Goal: Task Accomplishment & Management: Use online tool/utility

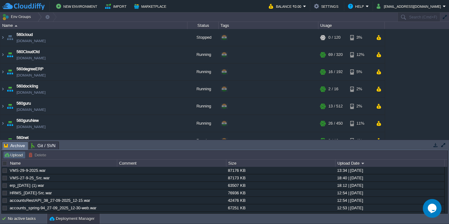
click at [13, 153] on button "Upload" at bounding box center [14, 155] width 21 height 6
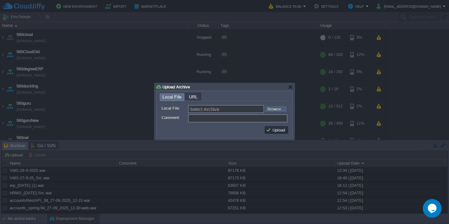
click at [275, 111] on input "file" at bounding box center [248, 108] width 79 height 7
type input "C:\fakepath\SVT-29-9-2025.war"
type input "SVT-29-9-2025.war"
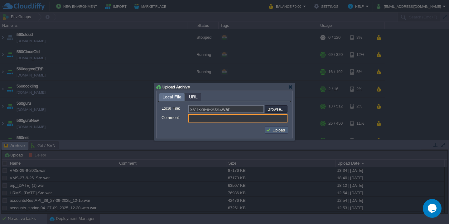
click at [274, 132] on button "Upload" at bounding box center [276, 130] width 21 height 6
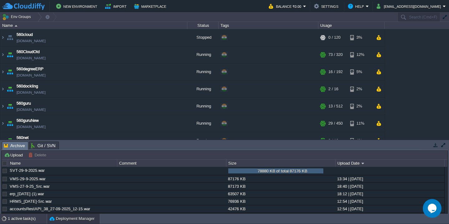
click at [20, 220] on div "1 active task(s)" at bounding box center [27, 218] width 39 height 10
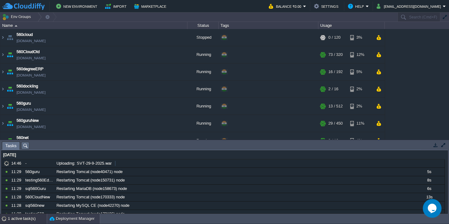
click at [77, 221] on button "Deployment Manager" at bounding box center [72, 218] width 45 height 6
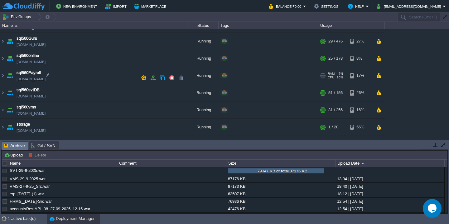
scroll to position [251, 0]
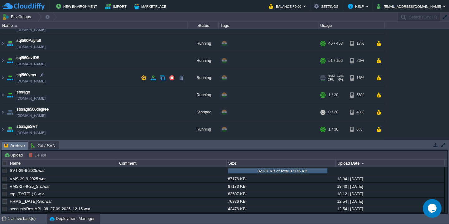
click at [90, 76] on td "sql560vms sql560vms.cloudjiffy.net" at bounding box center [93, 77] width 187 height 17
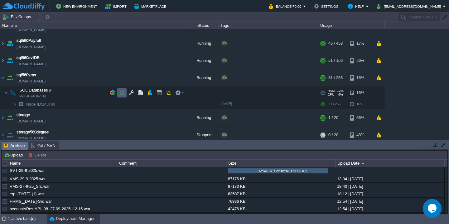
click at [123, 91] on button "button" at bounding box center [122, 93] width 6 height 6
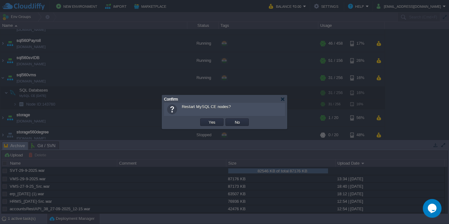
click at [207, 119] on button "Yes" at bounding box center [212, 122] width 11 height 6
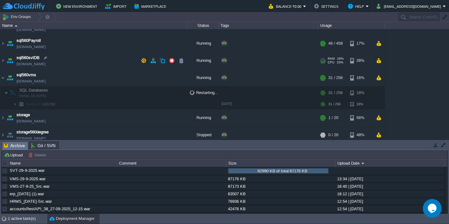
click at [85, 64] on td "sql560svtDB sql560svtdb.cloudjiffy.net" at bounding box center [93, 60] width 187 height 17
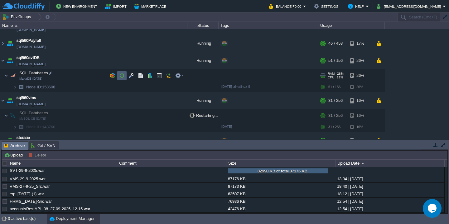
click at [122, 75] on button "button" at bounding box center [122, 76] width 6 height 6
click at [21, 218] on div "3 active task(s)" at bounding box center [27, 218] width 39 height 10
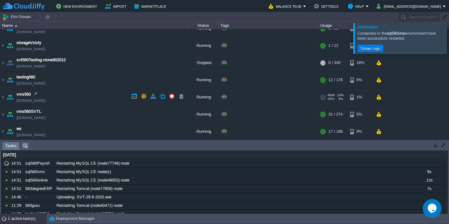
scroll to position [0, 0]
click at [86, 96] on td "vms560 vms560.cloudjiffy.net" at bounding box center [93, 97] width 187 height 17
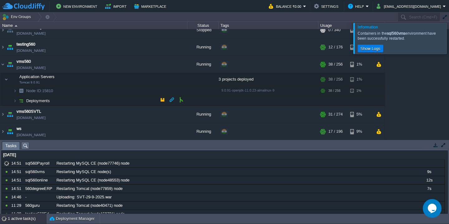
scroll to position [430, 0]
click at [86, 100] on td "Deployments" at bounding box center [93, 101] width 187 height 10
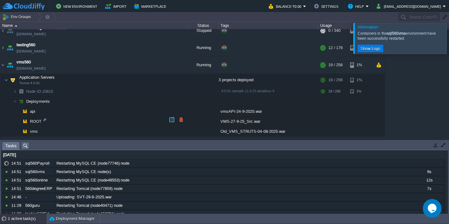
scroll to position [457, 0]
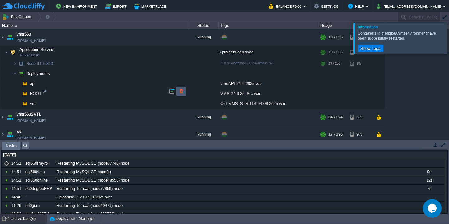
click at [178, 89] on td at bounding box center [180, 90] width 9 height 9
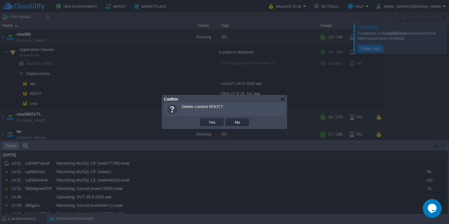
click at [207, 119] on button "Yes" at bounding box center [212, 122] width 11 height 6
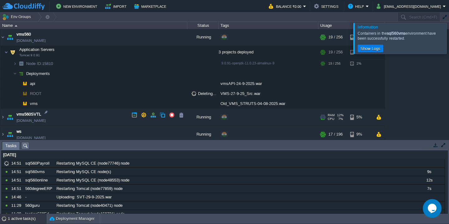
scroll to position [459, 0]
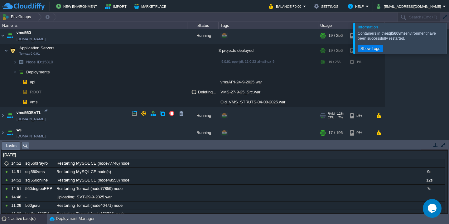
click at [84, 112] on td "vms560SVTL vms560svtl.cloudjiffy.net" at bounding box center [93, 115] width 187 height 17
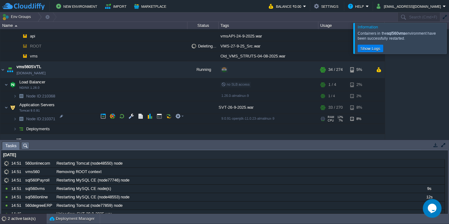
scroll to position [505, 0]
click at [81, 124] on td "Deployments" at bounding box center [93, 129] width 187 height 10
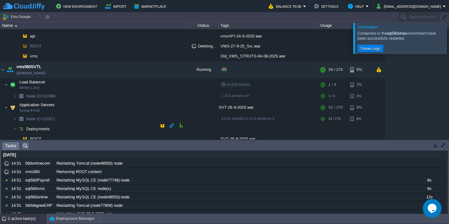
scroll to position [523, 0]
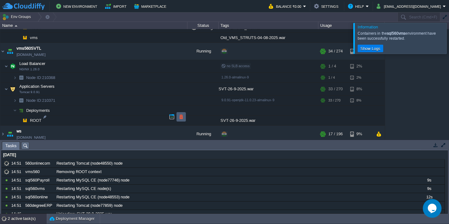
click at [183, 117] on button "button" at bounding box center [181, 117] width 6 height 6
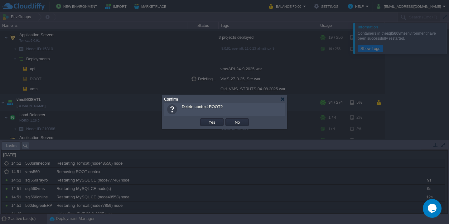
click at [207, 119] on button "Yes" at bounding box center [212, 122] width 11 height 6
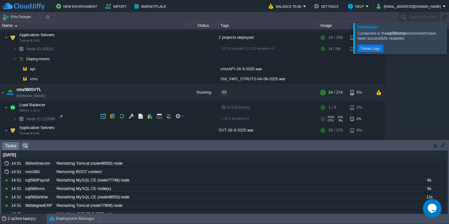
scroll to position [494, 0]
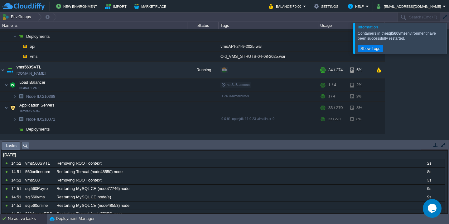
click at [449, 39] on div at bounding box center [456, 38] width 0 height 31
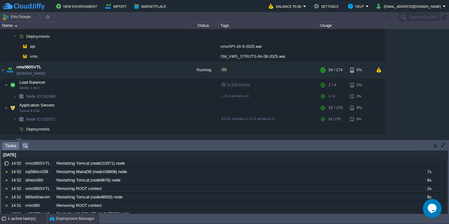
click at [65, 217] on button "Deployment Manager" at bounding box center [72, 218] width 45 height 6
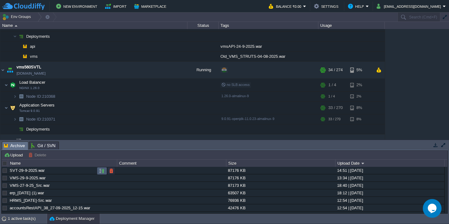
click at [102, 170] on button "button" at bounding box center [102, 171] width 6 height 6
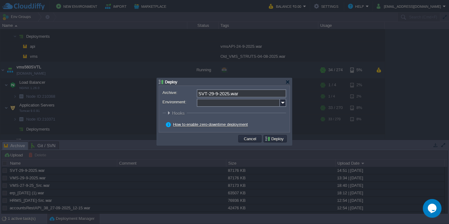
click at [219, 103] on input "Environment:" at bounding box center [238, 103] width 83 height 8
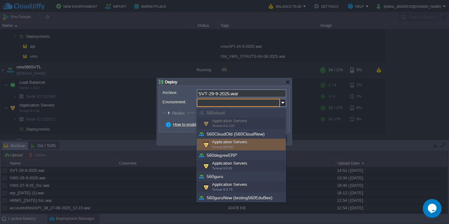
scroll to position [224, 0]
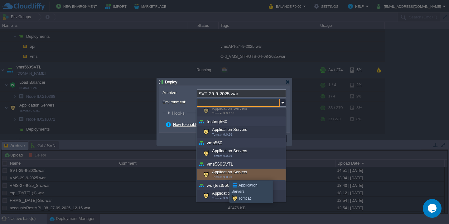
click at [225, 175] on span "Tomcat 9.0.91" at bounding box center [222, 176] width 21 height 3
type input "Application Servers (vms560SVTL)"
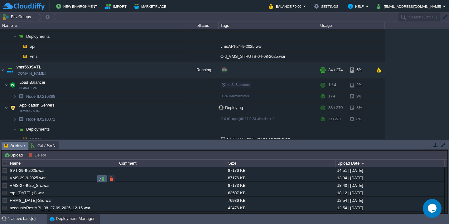
click at [100, 180] on button "button" at bounding box center [102, 179] width 6 height 6
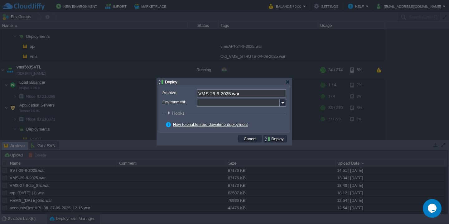
click at [222, 101] on input "Environment:" at bounding box center [238, 103] width 83 height 8
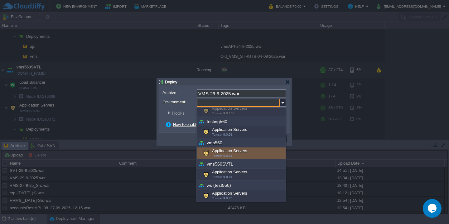
click at [233, 155] on div "Application Servers Tomcat 9.0.91" at bounding box center [241, 153] width 89 height 12
type input "Application Servers (vms560)"
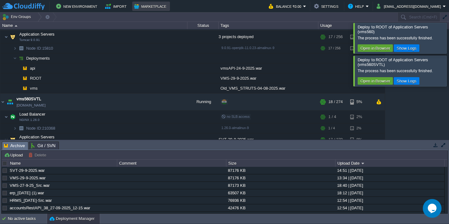
scroll to position [473, 0]
click at [449, 36] on div at bounding box center [456, 38] width 0 height 30
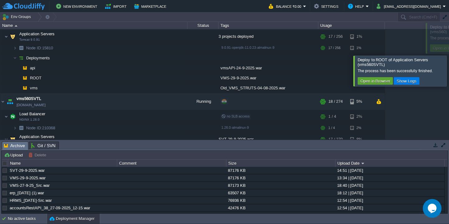
click at [449, 55] on div at bounding box center [456, 70] width 0 height 30
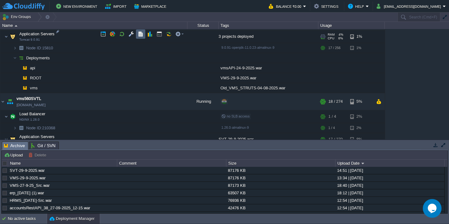
click at [141, 34] on button "button" at bounding box center [141, 34] width 6 height 6
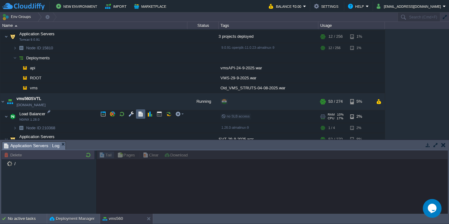
click at [140, 113] on button "button" at bounding box center [141, 114] width 6 height 6
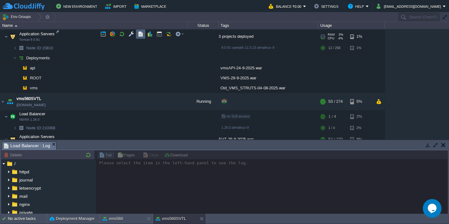
click at [137, 34] on td at bounding box center [140, 33] width 9 height 9
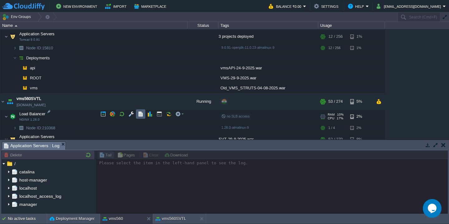
click at [142, 113] on button "button" at bounding box center [141, 114] width 6 height 6
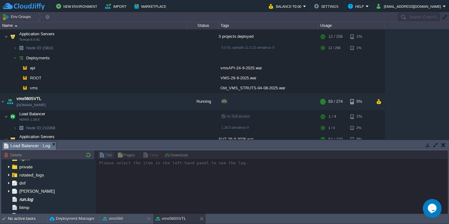
scroll to position [0, 0]
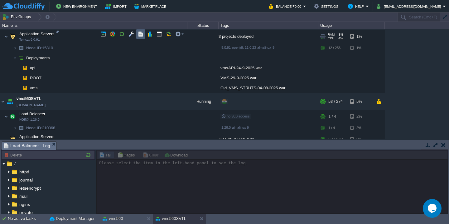
click at [140, 35] on button "button" at bounding box center [141, 34] width 6 height 6
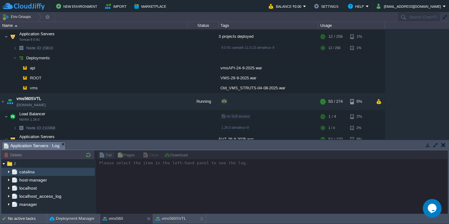
click at [7, 171] on img at bounding box center [8, 171] width 5 height 8
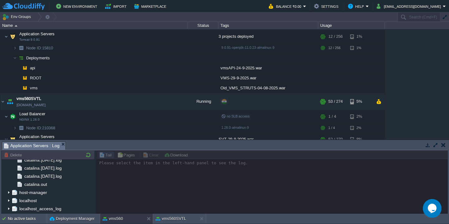
scroll to position [741, 0]
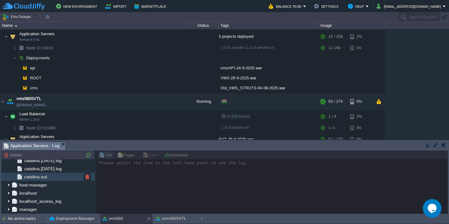
click at [56, 176] on div "catalina.out" at bounding box center [48, 176] width 94 height 8
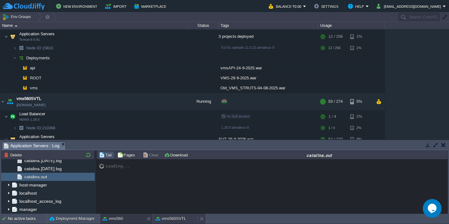
click at [176, 216] on button "vms560SVTL" at bounding box center [171, 218] width 31 height 6
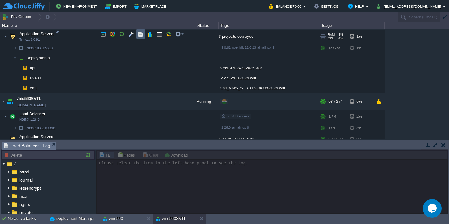
click at [141, 37] on button "button" at bounding box center [141, 34] width 6 height 6
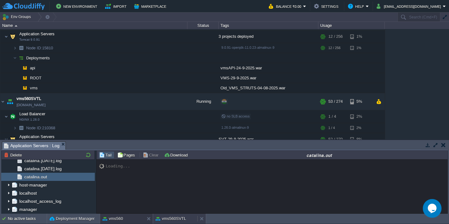
click at [175, 217] on button "vms560SVTL" at bounding box center [171, 218] width 31 height 6
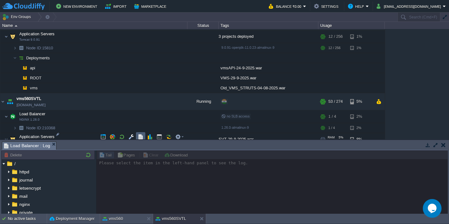
click at [143, 133] on td at bounding box center [140, 136] width 9 height 9
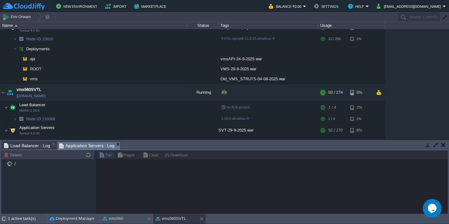
scroll to position [517, 0]
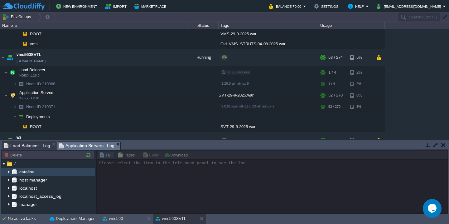
click at [7, 171] on img at bounding box center [8, 171] width 5 height 8
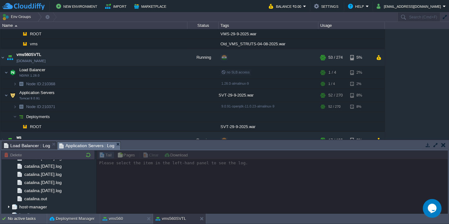
scroll to position [741, 0]
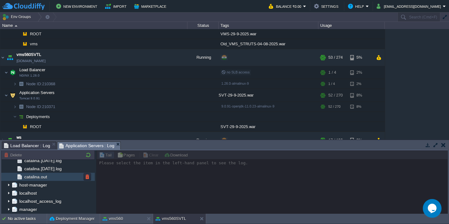
click at [35, 175] on span "catalina.out" at bounding box center [35, 177] width 25 height 6
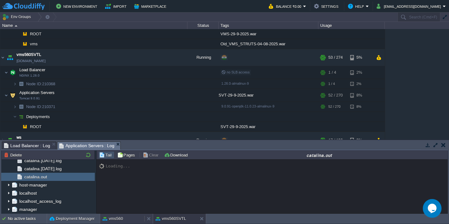
click at [113, 219] on button "vms560" at bounding box center [113, 218] width 21 height 6
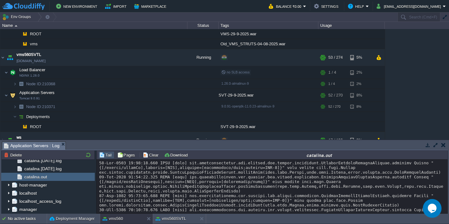
scroll to position [10145, 0]
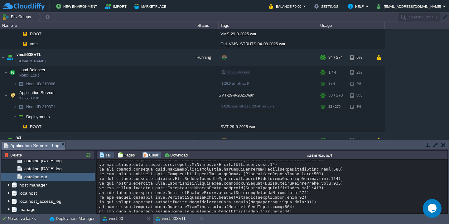
click at [154, 157] on button "Clear" at bounding box center [151, 155] width 17 height 6
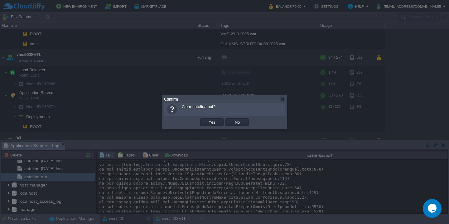
click at [207, 119] on button "Yes" at bounding box center [212, 122] width 11 height 6
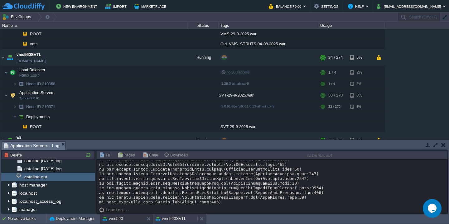
scroll to position [10374, 0]
click at [166, 220] on button "vms560SVTL" at bounding box center [171, 218] width 31 height 6
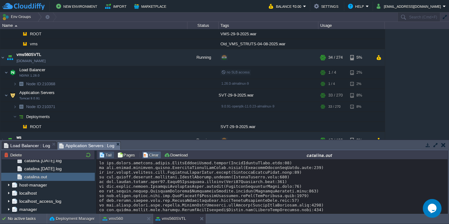
click at [143, 153] on button "Clear" at bounding box center [151, 155] width 17 height 6
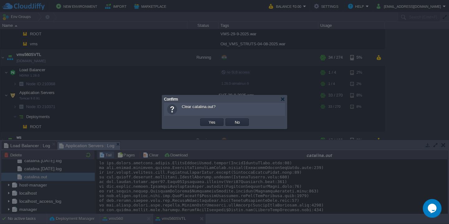
click at [207, 119] on button "Yes" at bounding box center [212, 122] width 11 height 6
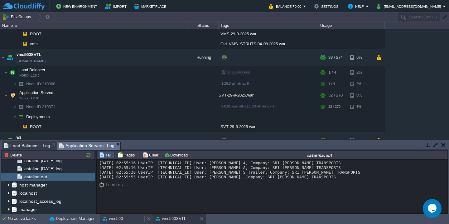
click at [113, 219] on button "vms560" at bounding box center [113, 218] width 21 height 6
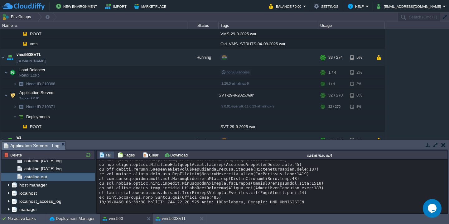
click at [147, 158] on td "Clear" at bounding box center [151, 154] width 19 height 7
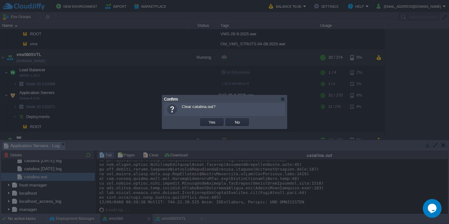
click at [207, 119] on button "Yes" at bounding box center [212, 122] width 11 height 6
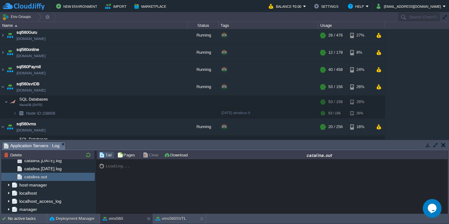
scroll to position [205, 0]
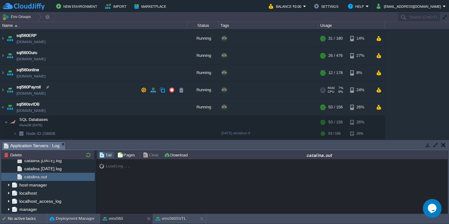
click at [35, 92] on span "[DOMAIN_NAME]" at bounding box center [31, 93] width 29 height 6
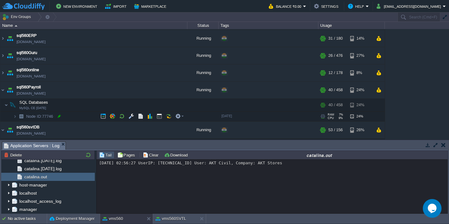
click at [58, 117] on div at bounding box center [59, 116] width 6 height 6
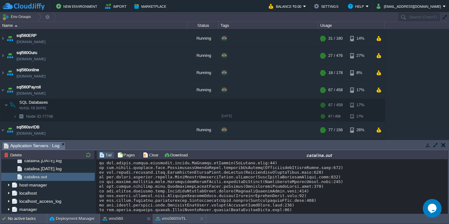
scroll to position [2268, 0]
click at [77, 219] on button "Deployment Manager" at bounding box center [72, 218] width 45 height 6
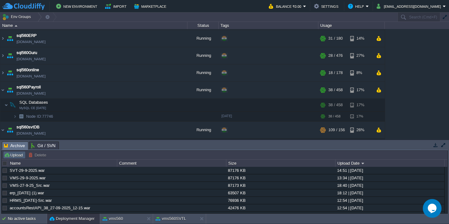
click at [14, 155] on button "Upload" at bounding box center [14, 155] width 21 height 6
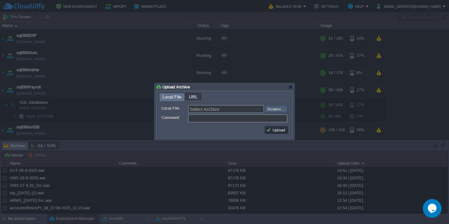
click at [277, 110] on input "file" at bounding box center [248, 108] width 79 height 7
type input "C:\fakepath\guru_source_29_09_25(3.06).war"
type input "guru_source_29_09_25(3.06).war"
click at [278, 129] on button "Upload" at bounding box center [276, 130] width 21 height 6
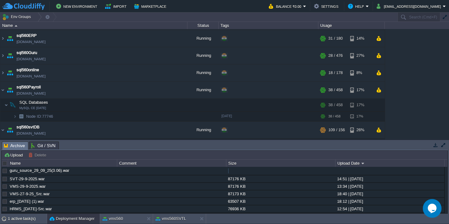
scroll to position [232, 0]
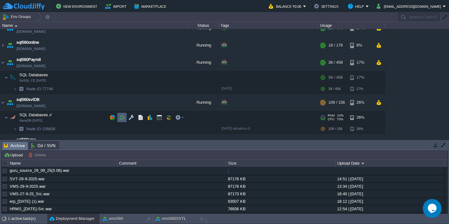
click at [123, 117] on button "button" at bounding box center [122, 117] width 6 height 6
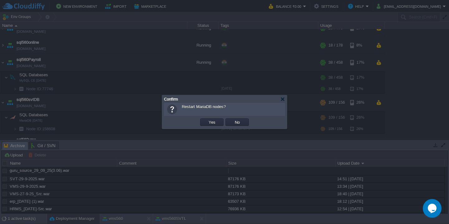
click at [207, 119] on button "Yes" at bounding box center [212, 122] width 11 height 6
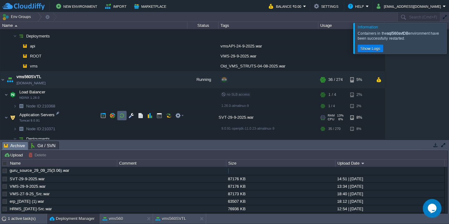
scroll to position [516, 0]
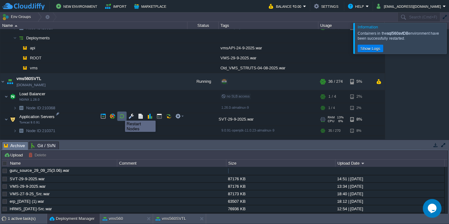
click at [124, 118] on button "button" at bounding box center [122, 116] width 6 height 6
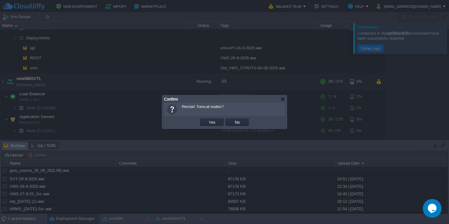
click at [207, 119] on button "Yes" at bounding box center [212, 122] width 11 height 6
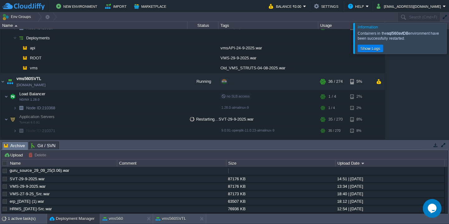
click at [436, 41] on div "Containers in the sql560svtDB environment have been successfully restarted." at bounding box center [402, 35] width 89 height 13
click at [449, 43] on div at bounding box center [456, 38] width 0 height 31
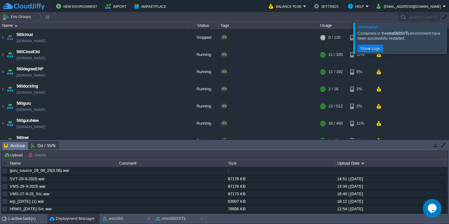
click at [449, 38] on div at bounding box center [456, 38] width 0 height 31
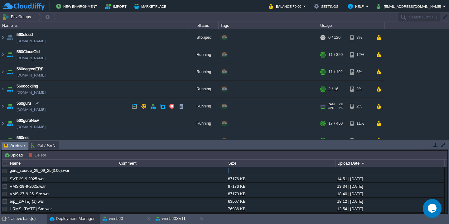
click at [80, 103] on td "560guru [DOMAIN_NAME]" at bounding box center [93, 106] width 187 height 17
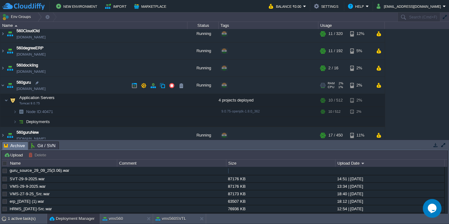
scroll to position [31, 0]
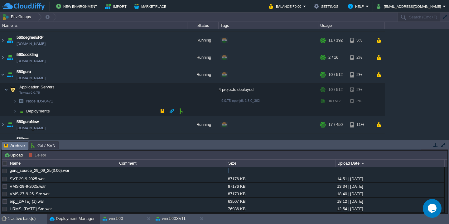
click at [81, 114] on td "Deployments" at bounding box center [93, 111] width 187 height 10
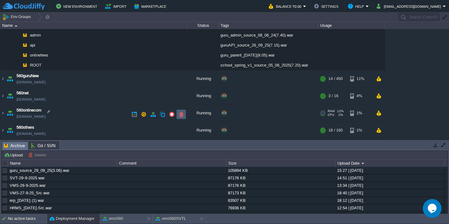
scroll to position [118, 0]
click at [97, 79] on td "560guruNew [DOMAIN_NAME]" at bounding box center [93, 78] width 187 height 17
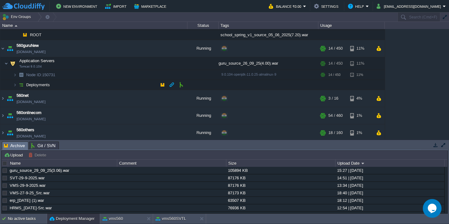
click at [94, 85] on td "Deployments" at bounding box center [93, 85] width 187 height 10
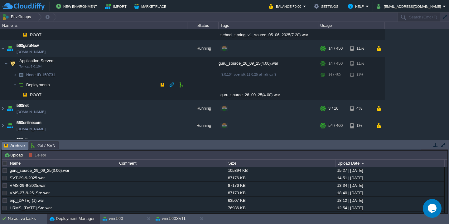
scroll to position [173, 0]
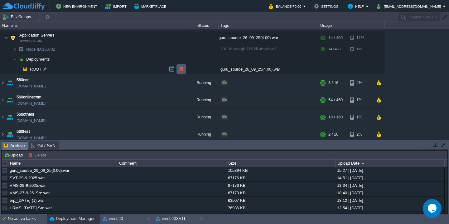
click at [180, 69] on button "button" at bounding box center [181, 69] width 6 height 6
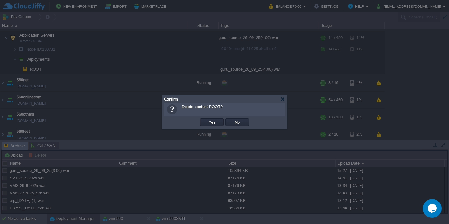
click at [207, 119] on button "Yes" at bounding box center [212, 122] width 11 height 6
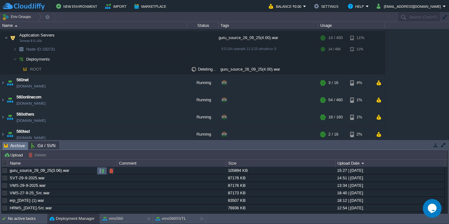
click at [102, 170] on button "button" at bounding box center [102, 171] width 6 height 6
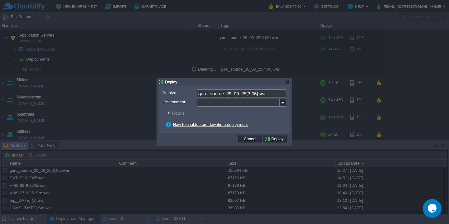
click at [219, 105] on input "Environment:" at bounding box center [238, 103] width 83 height 8
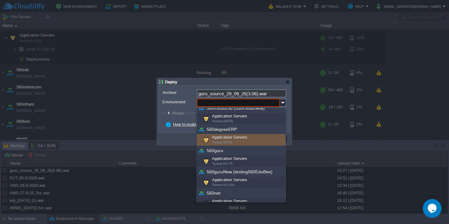
scroll to position [33, 0]
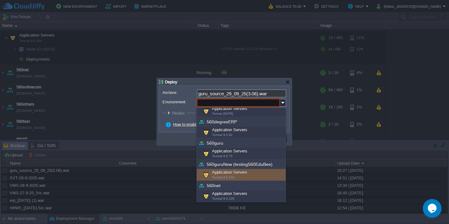
click at [221, 176] on span "Tomcat 9.0.104" at bounding box center [223, 176] width 22 height 3
type input "Application Servers (560guruNew (testing560EduBee))"
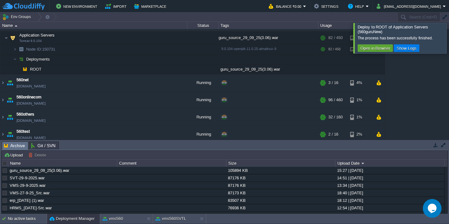
click at [436, 31] on div "Deploy to ROOT of Application Servers (560guruNew)" at bounding box center [401, 29] width 87 height 9
click at [449, 31] on div at bounding box center [456, 38] width 0 height 30
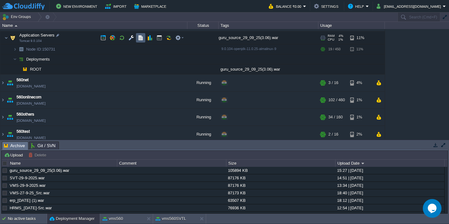
click at [142, 40] on button "button" at bounding box center [141, 38] width 6 height 6
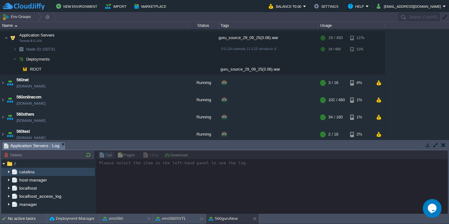
click at [10, 171] on img at bounding box center [8, 171] width 5 height 8
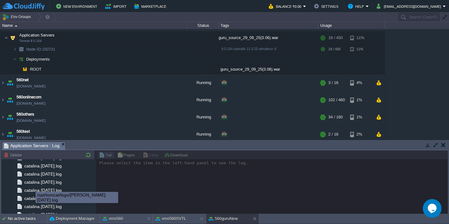
scroll to position [741, 0]
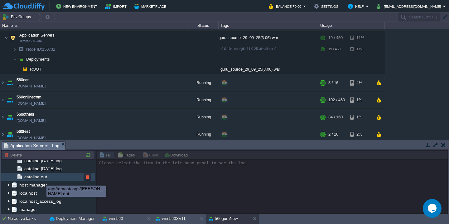
click at [44, 178] on span "catalina.out" at bounding box center [35, 177] width 25 height 6
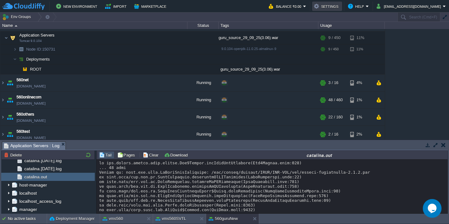
scroll to position [5567, 0]
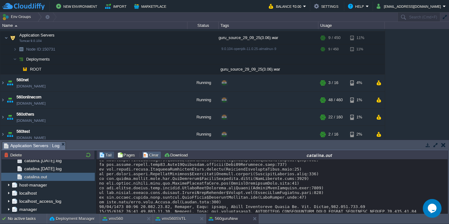
click at [147, 158] on td "Clear" at bounding box center [151, 154] width 19 height 7
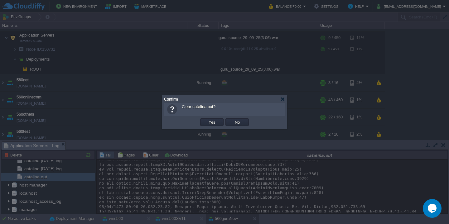
click at [207, 119] on button "Yes" at bounding box center [212, 122] width 11 height 6
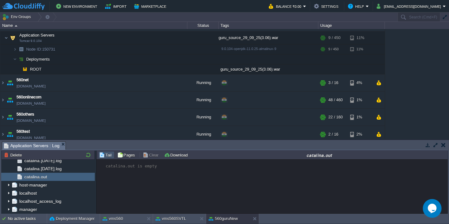
scroll to position [0, 0]
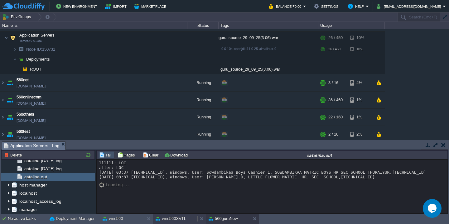
click at [171, 221] on button "vms560SVTL" at bounding box center [171, 218] width 31 height 6
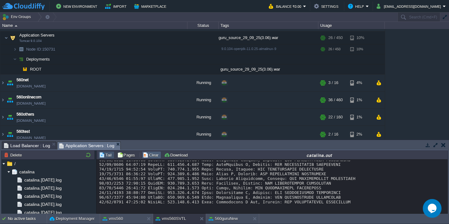
click at [152, 155] on button "Clear" at bounding box center [151, 155] width 17 height 6
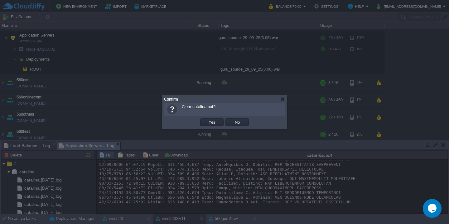
click at [207, 119] on button "Yes" at bounding box center [212, 122] width 11 height 6
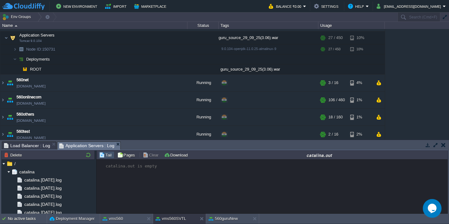
scroll to position [0, 0]
click at [119, 215] on button "vms560" at bounding box center [113, 218] width 21 height 6
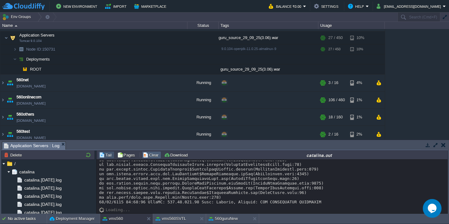
click at [151, 154] on button "Clear" at bounding box center [151, 155] width 17 height 6
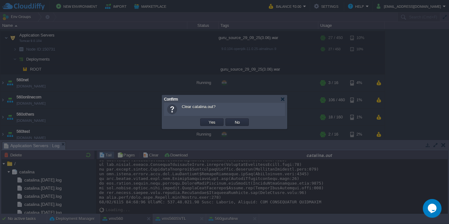
click at [207, 119] on button "Yes" at bounding box center [212, 122] width 11 height 6
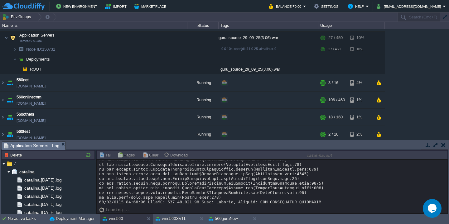
scroll to position [0, 0]
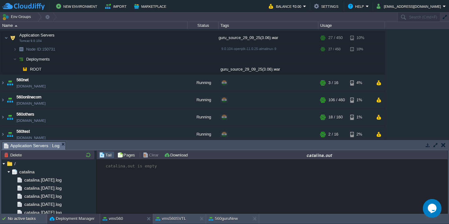
click at [79, 218] on button "Deployment Manager" at bounding box center [72, 218] width 45 height 6
